Goal: Find specific page/section: Find specific page/section

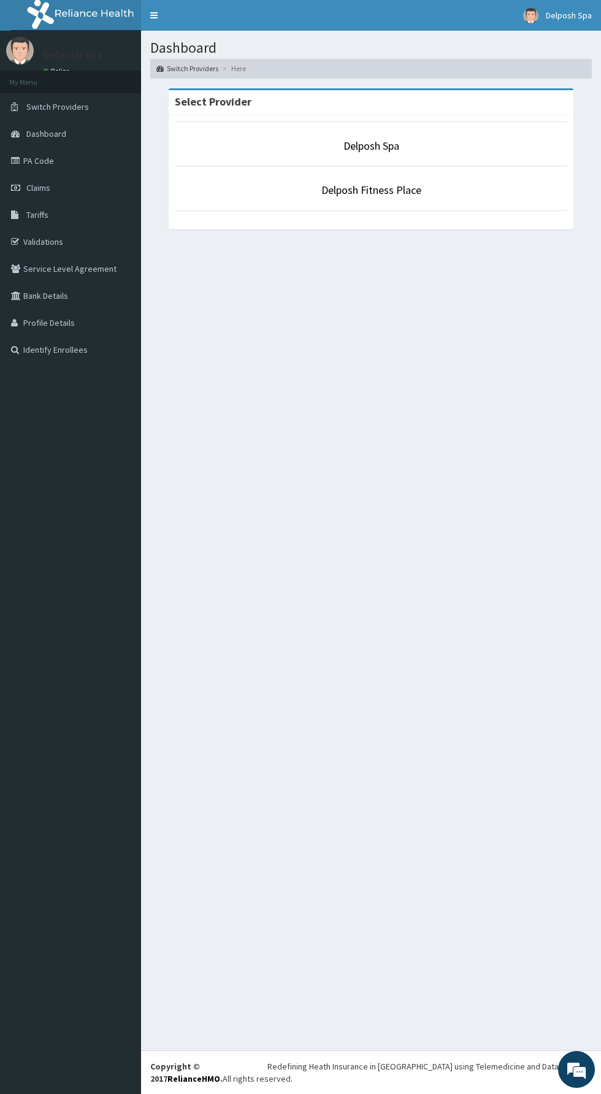
click at [371, 212] on div "Delposh Spa Delposh Fitness Place" at bounding box center [371, 172] width 405 height 114
click at [382, 189] on link "Delposh Fitness Place" at bounding box center [371, 190] width 100 height 14
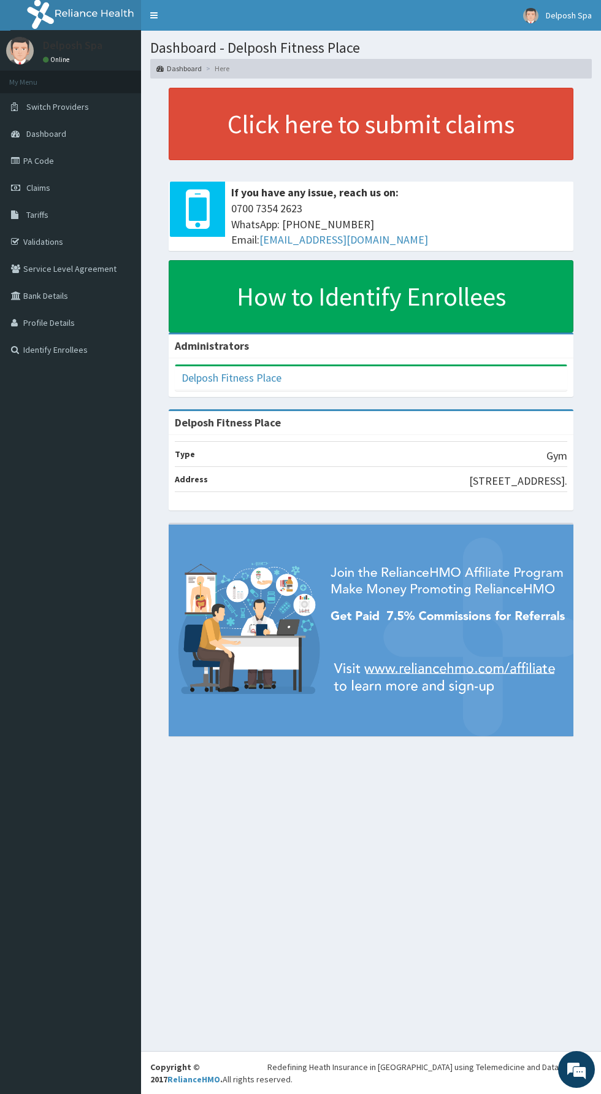
click at [52, 175] on link "Claims" at bounding box center [70, 187] width 141 height 27
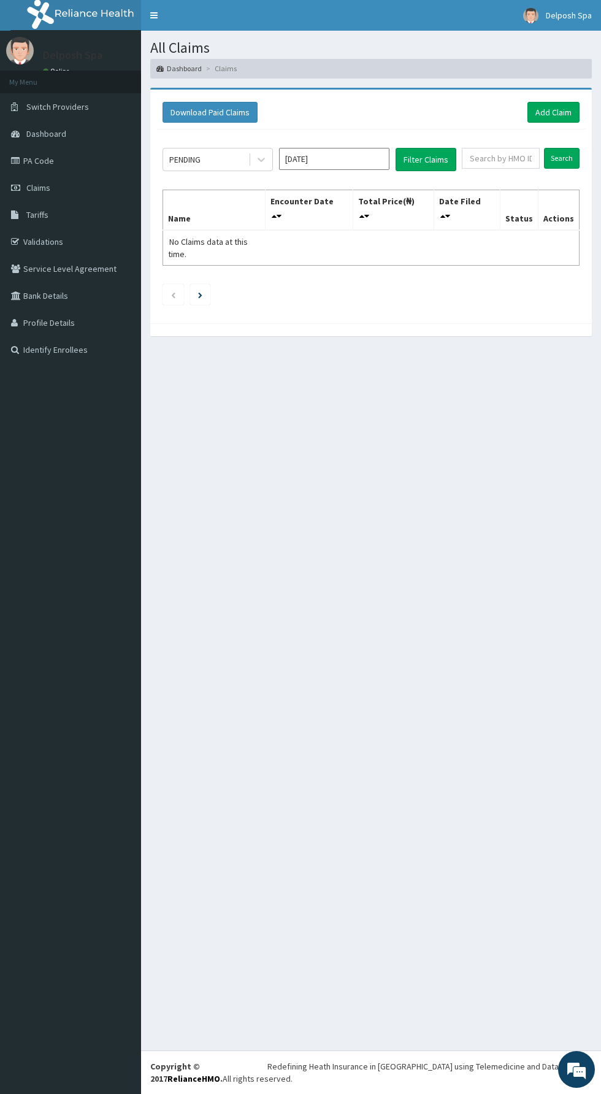
click at [62, 173] on link "PA Code" at bounding box center [70, 160] width 141 height 27
